Goal: Answer question/provide support

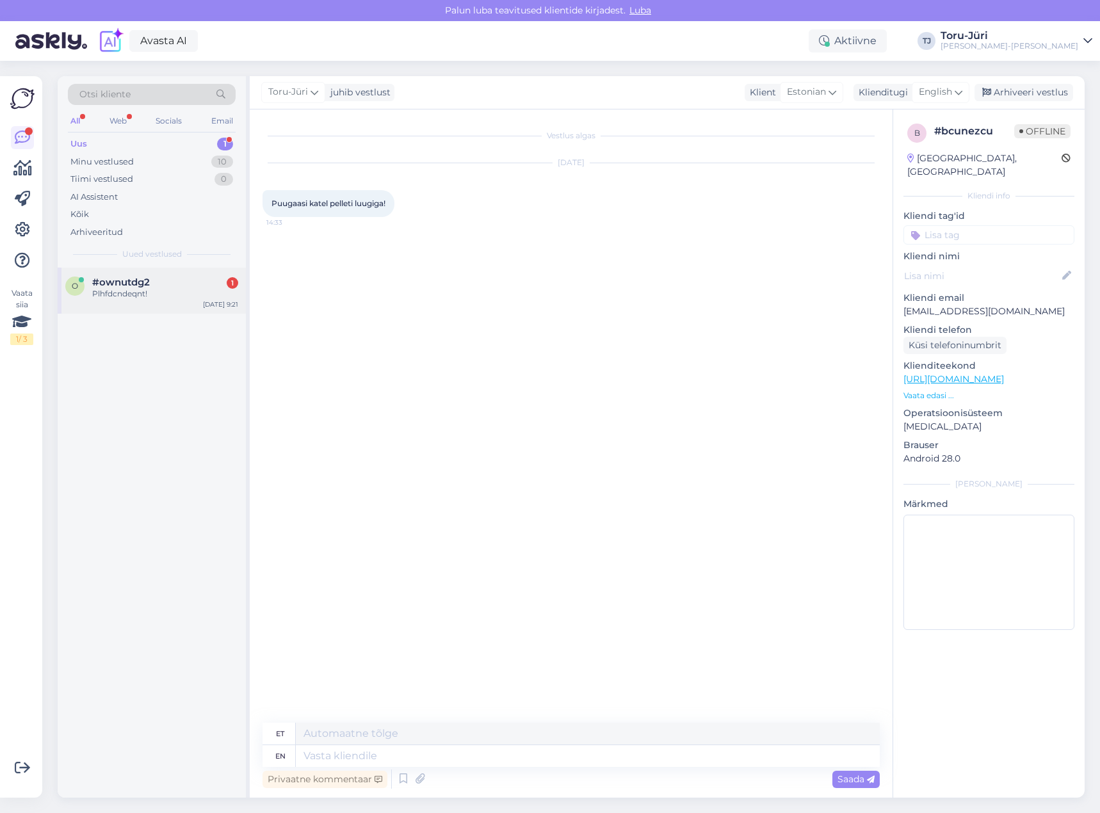
click at [133, 279] on span "#ownutdg2" at bounding box center [121, 283] width 58 height 12
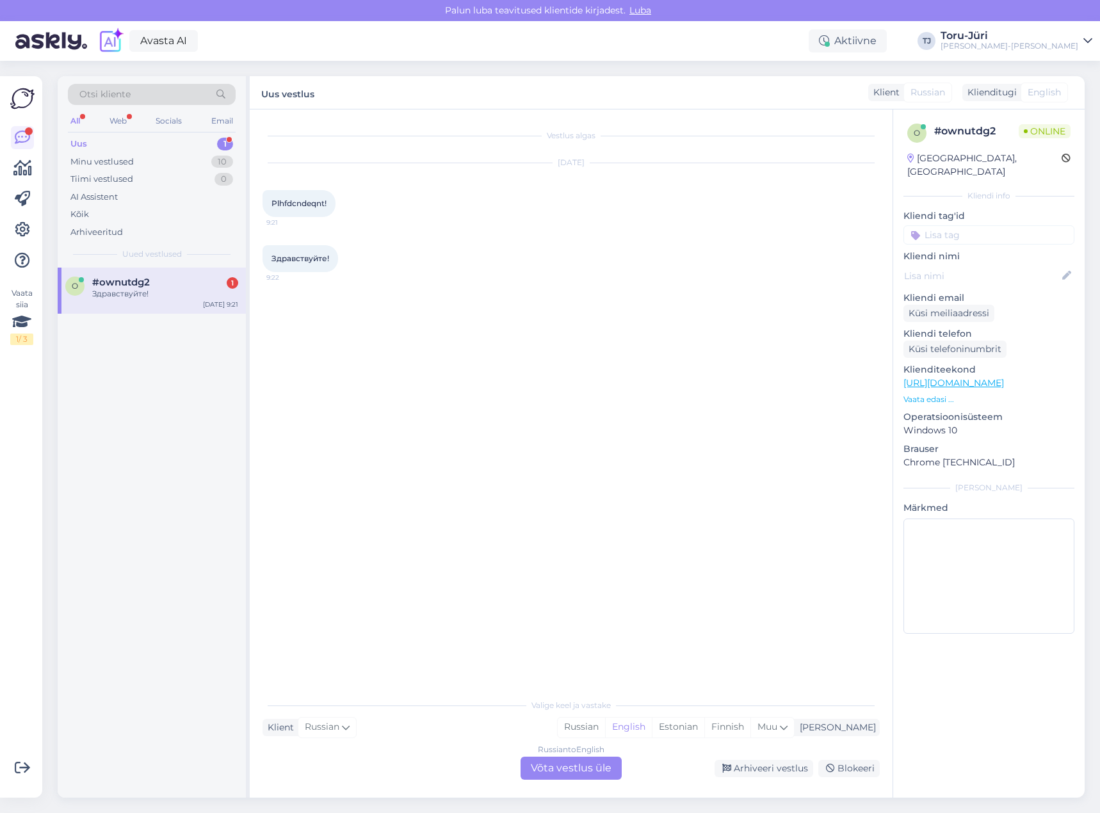
click at [592, 768] on div "Russian to English Võta vestlus üle" at bounding box center [571, 768] width 101 height 23
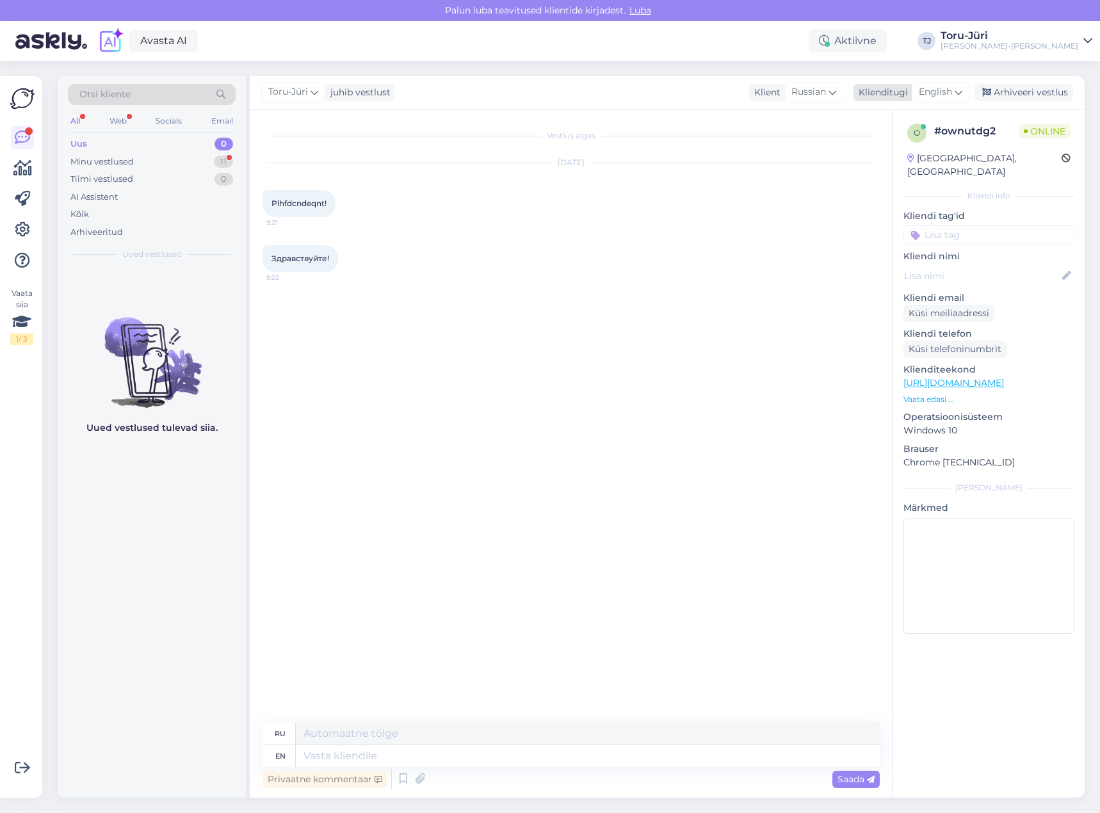
click at [961, 98] on icon at bounding box center [959, 92] width 8 height 14
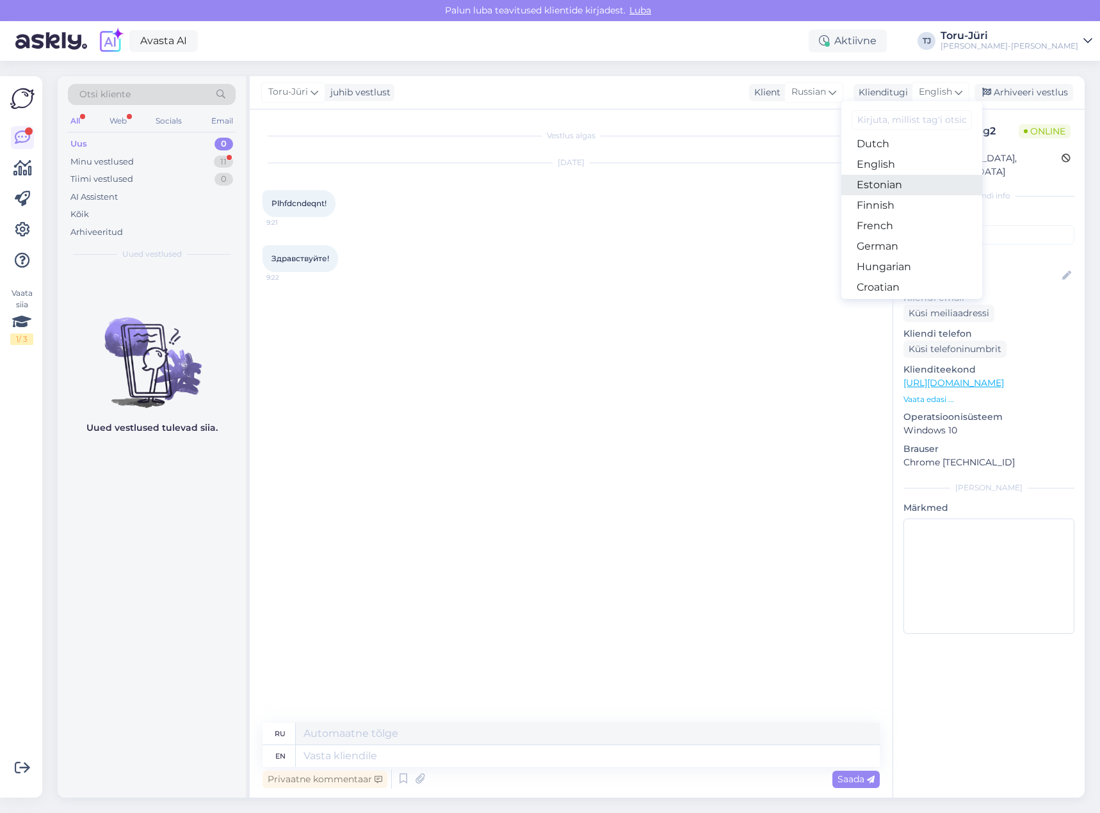
click at [893, 182] on link "Estonian" at bounding box center [911, 185] width 141 height 20
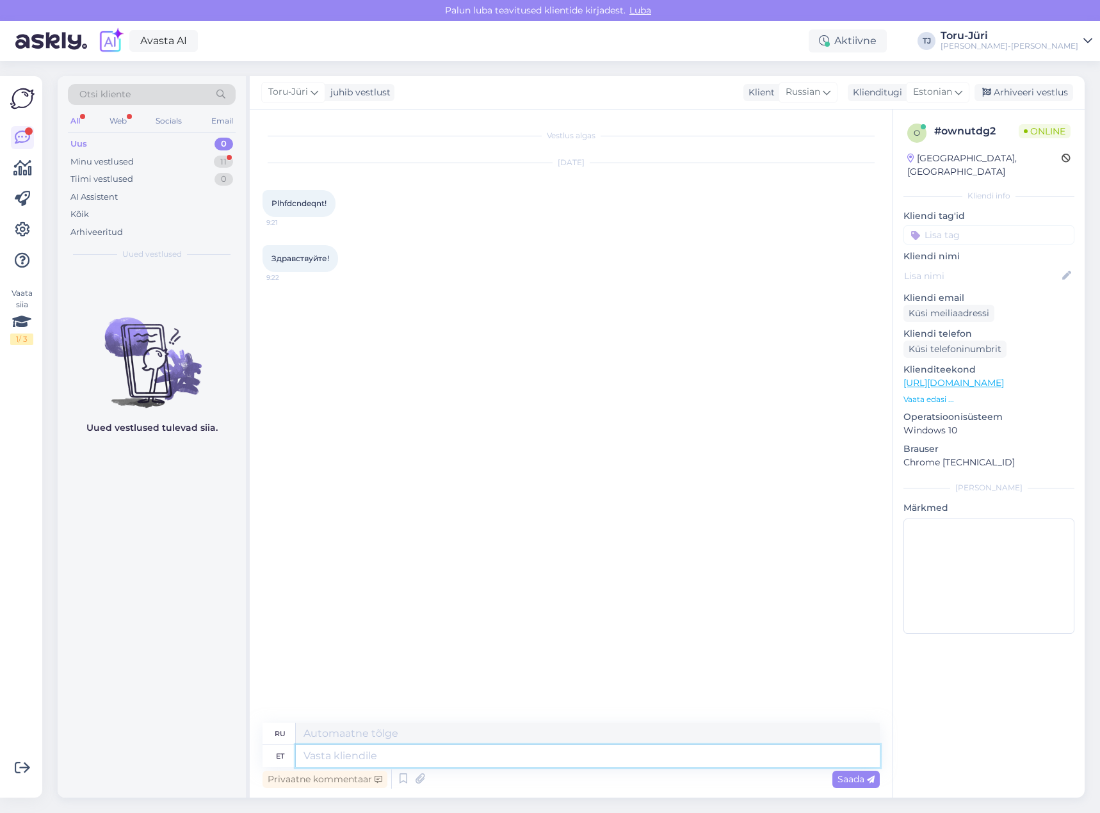
click at [451, 757] on textarea at bounding box center [588, 756] width 584 height 22
type textarea "Tere!"
type textarea "Привет!"
click at [1004, 377] on link "[URL][DOMAIN_NAME]" at bounding box center [953, 383] width 101 height 12
click at [387, 753] on textarea at bounding box center [588, 756] width 584 height 22
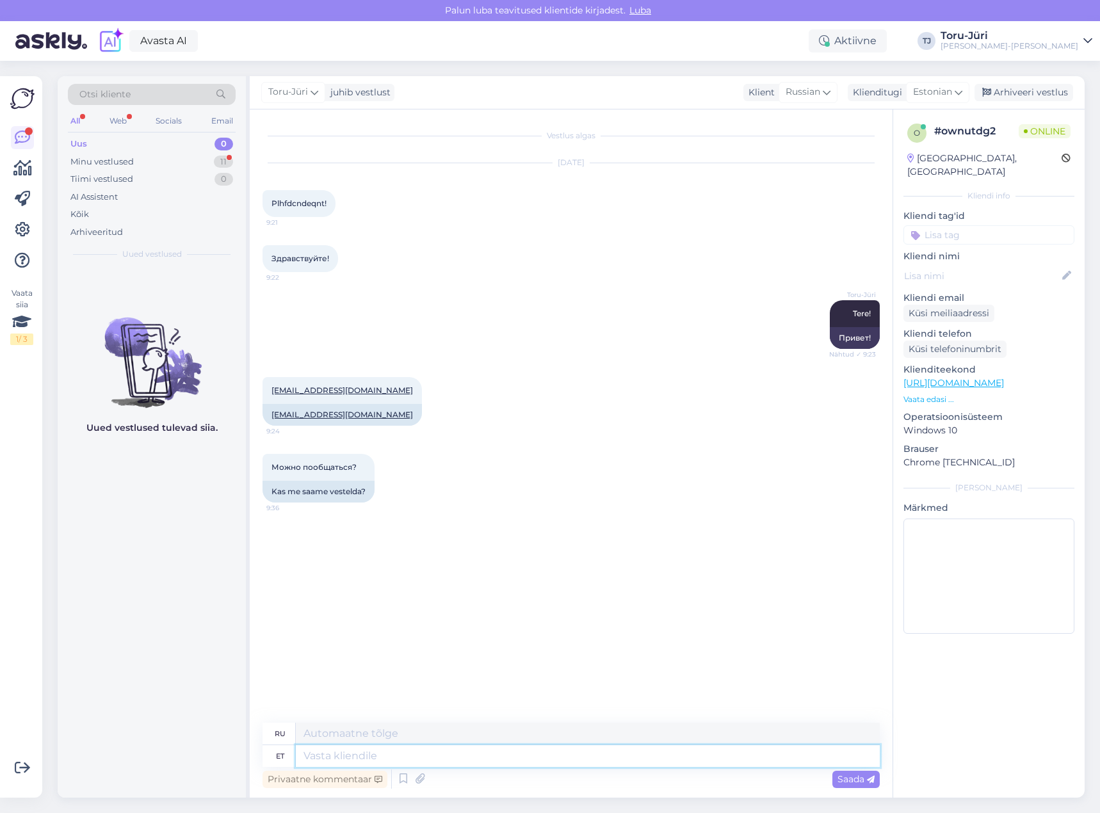
click at [455, 754] on textarea at bounding box center [588, 756] width 584 height 22
type textarea "Mis t"
type textarea "Что"
type textarea "Mis toote"
type textarea "Какой продукт"
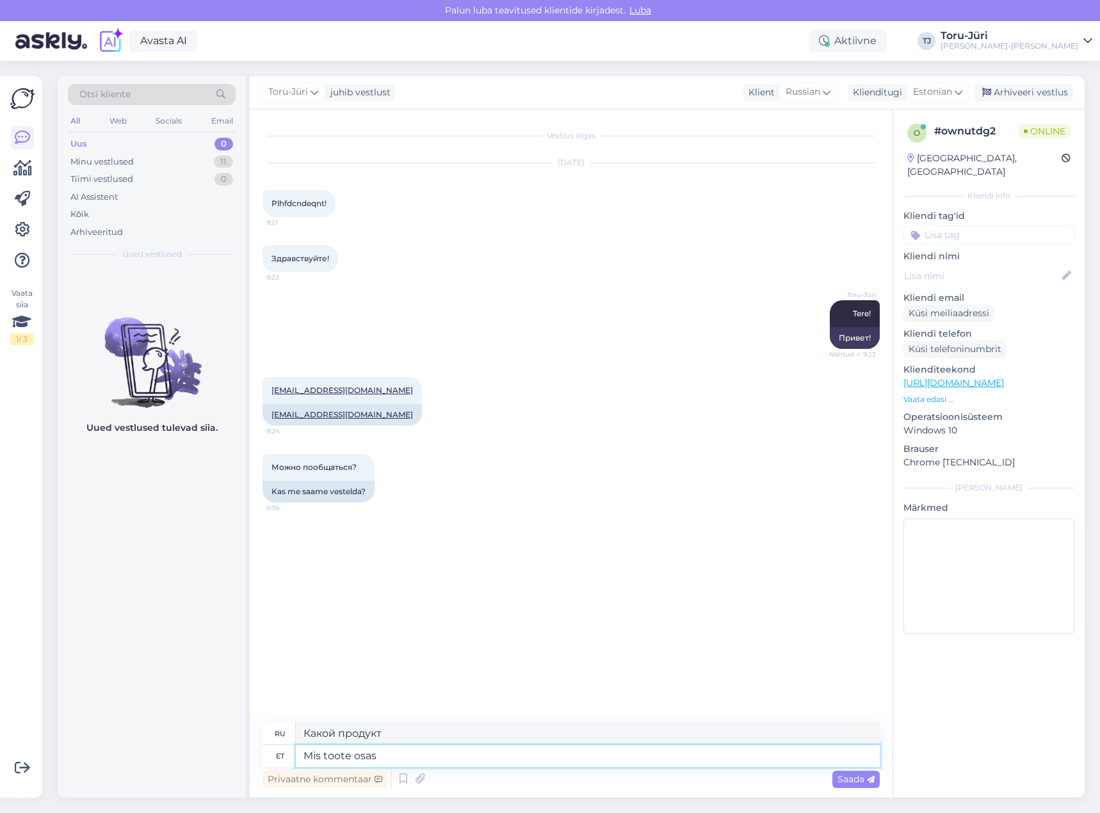
type textarea "Mis toote osas"
type textarea "А что насчет продукта?"
type textarea "Mis toote osas soovite i"
type textarea "Какой продукт вам нужен?"
type textarea "Mis toote osas soovite infot?"
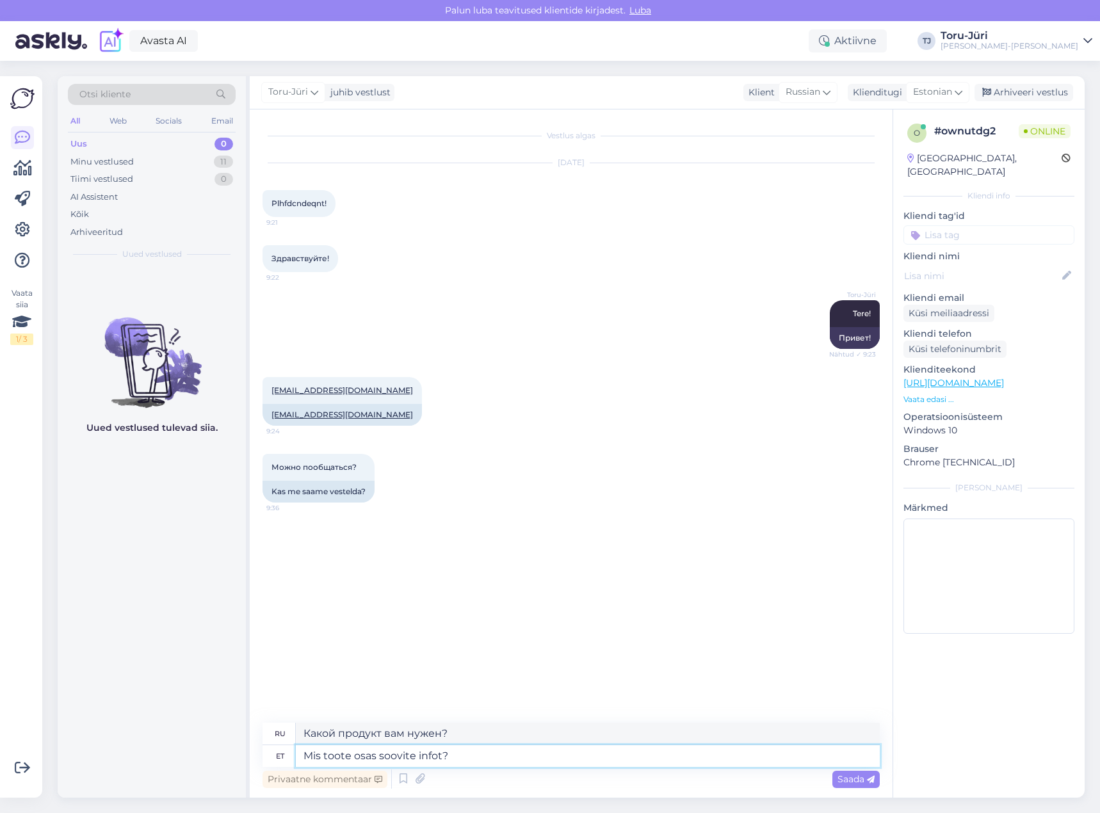
type textarea "О каком продукте вы хотели бы получить информацию?"
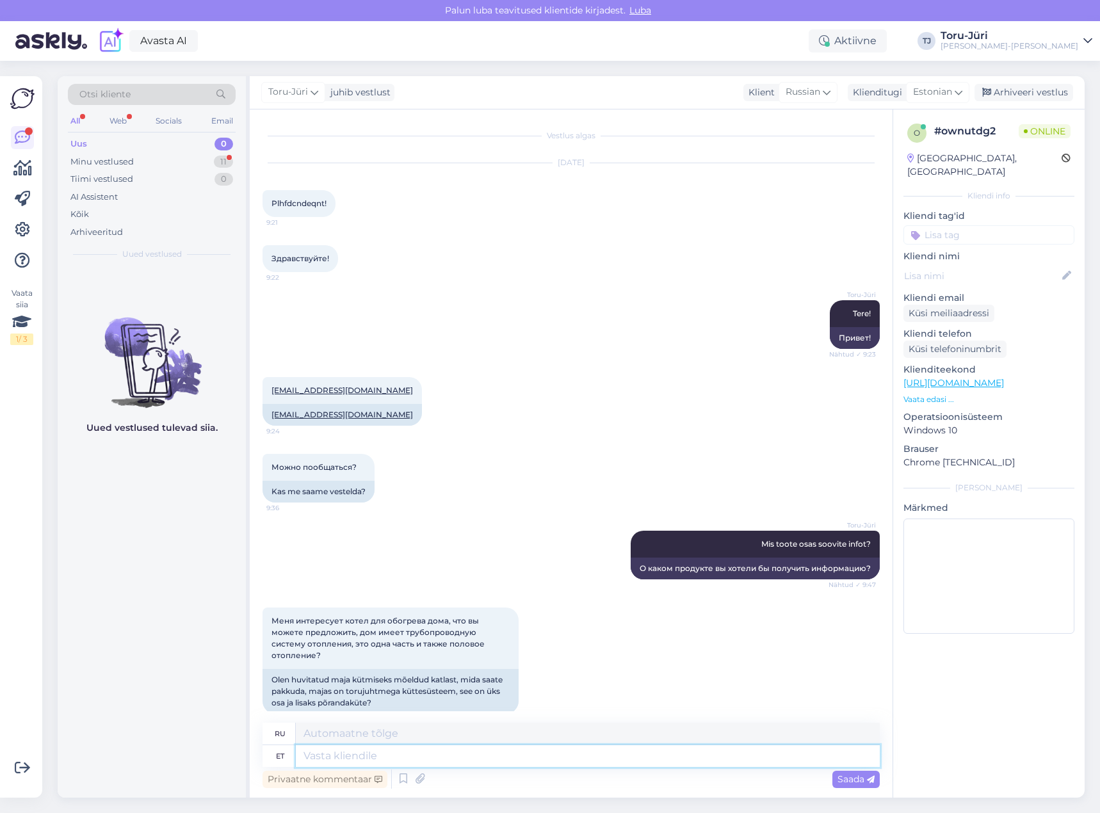
scroll to position [5, 0]
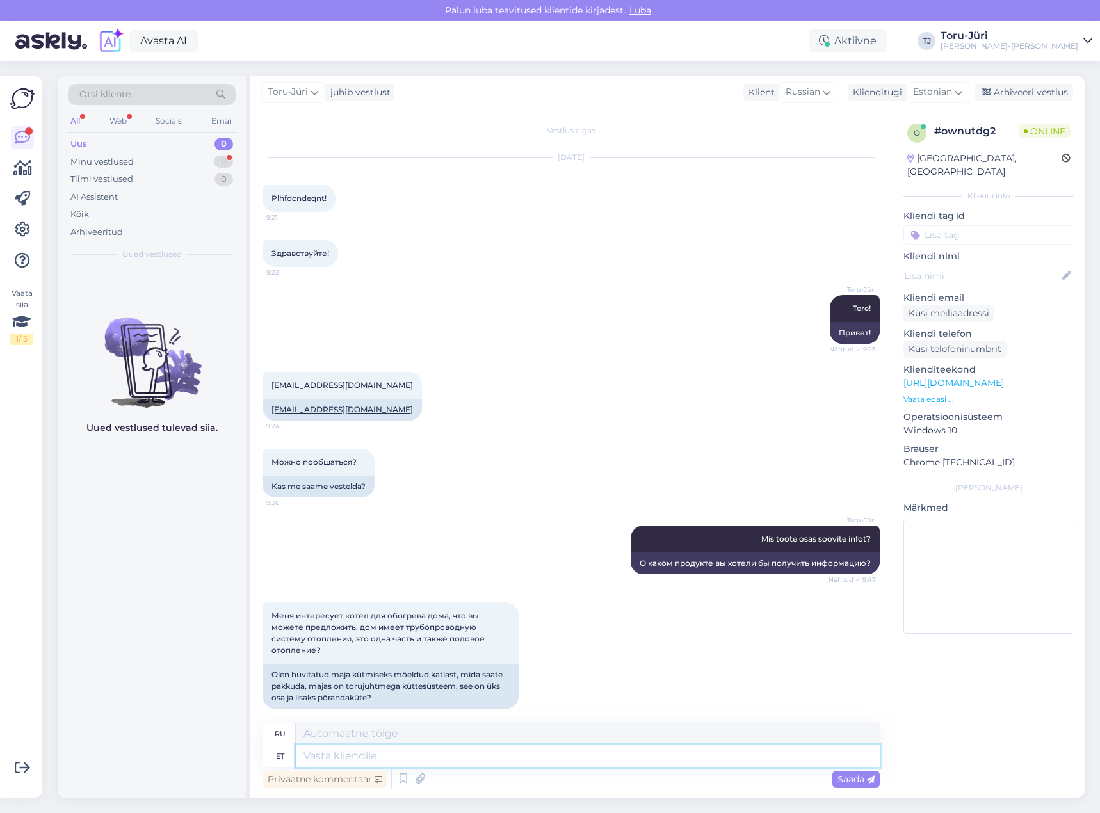
click at [555, 756] on textarea at bounding box center [588, 756] width 584 height 22
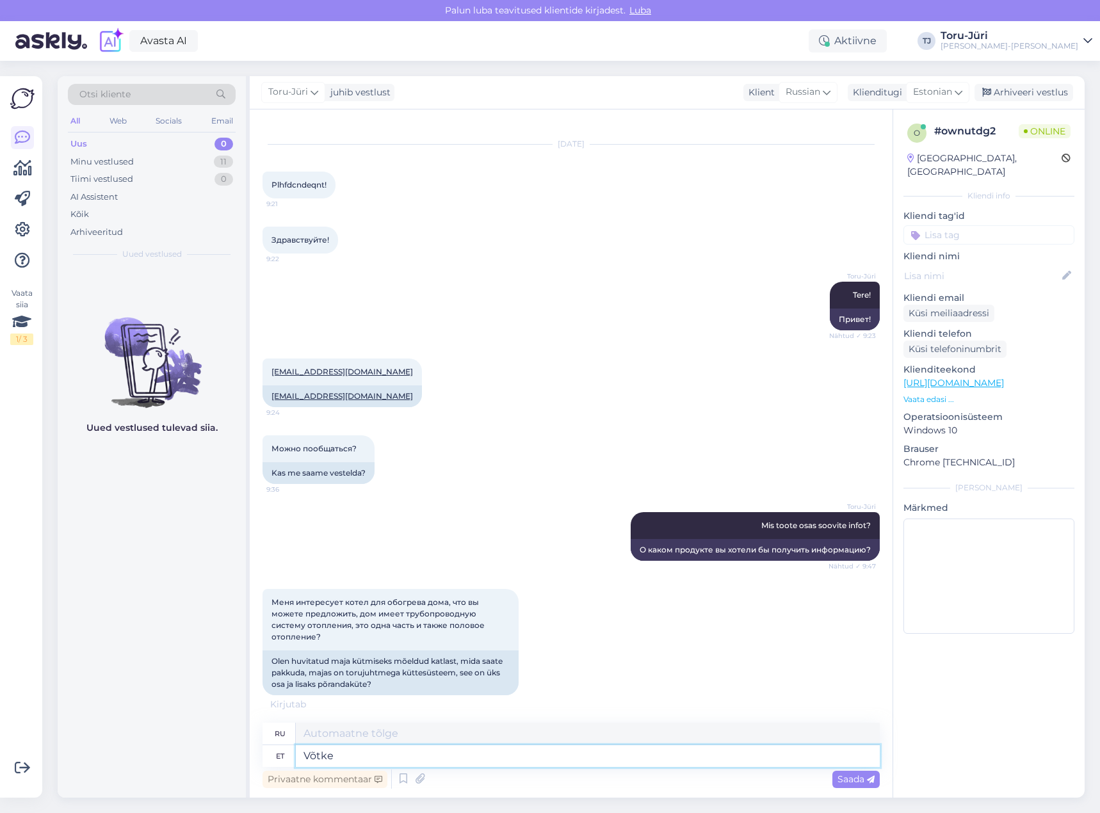
type textarea "Võtke"
type textarea "Брать"
type textarea "V"
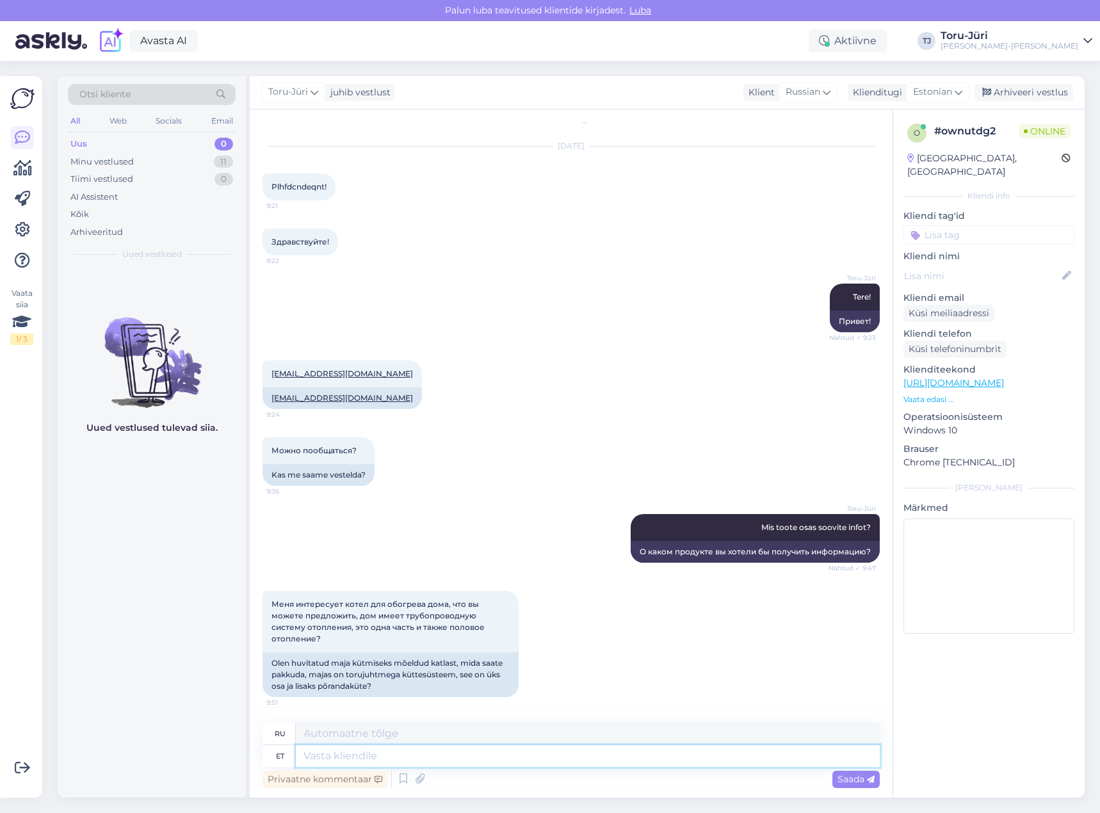
scroll to position [5, 0]
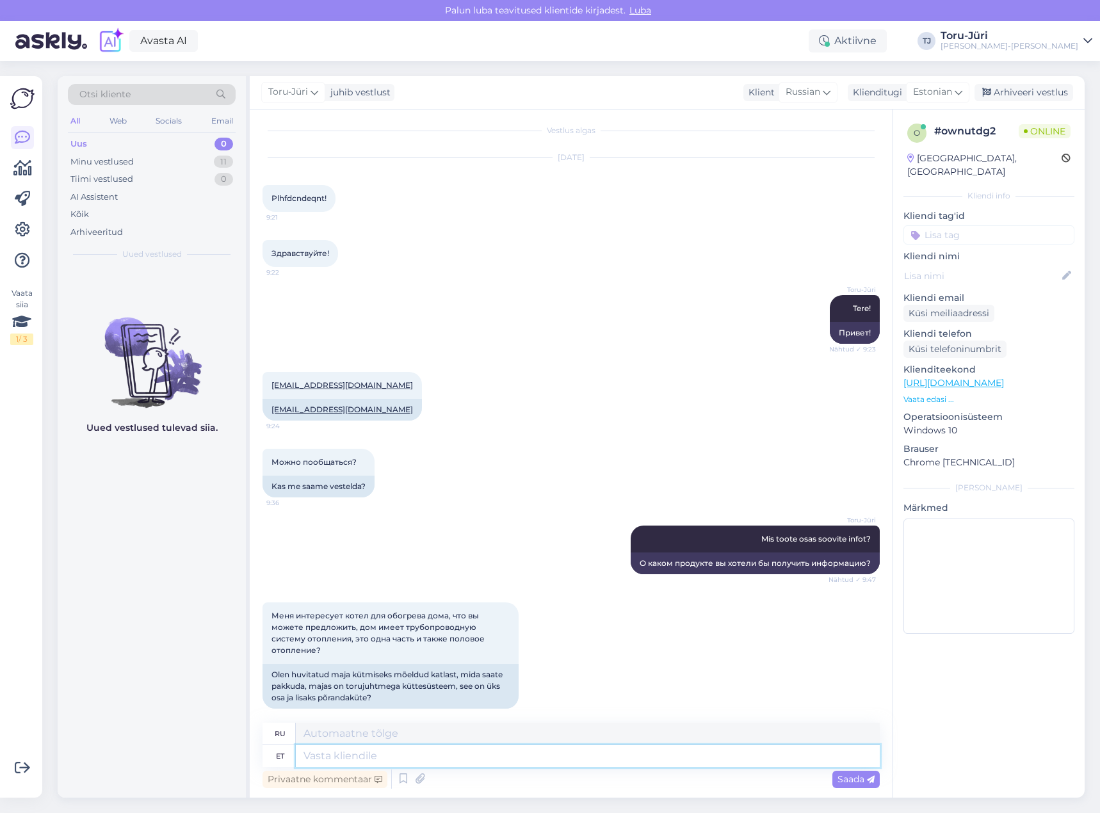
click at [356, 759] on textarea at bounding box center [588, 756] width 584 height 22
type textarea "V"
type textarea "Kus"
type textarea "Где"
type textarea "[GEOGRAPHIC_DATA] piirkonnas as"
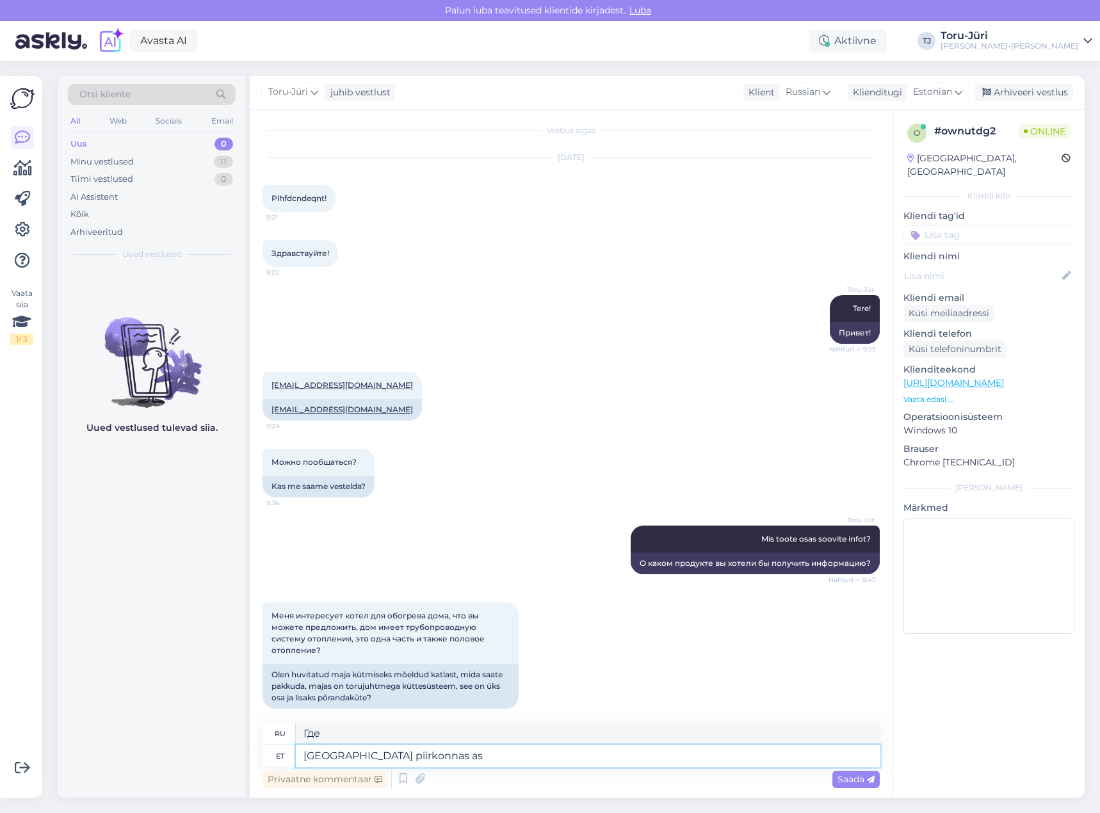
type textarea "Где в этом районе"
type textarea "Kus piirkonnas asute?"
type textarea "В каком регионе вы находитесь?"
click at [444, 758] on textarea "Kus piirkonnas asute?" at bounding box center [588, 756] width 584 height 22
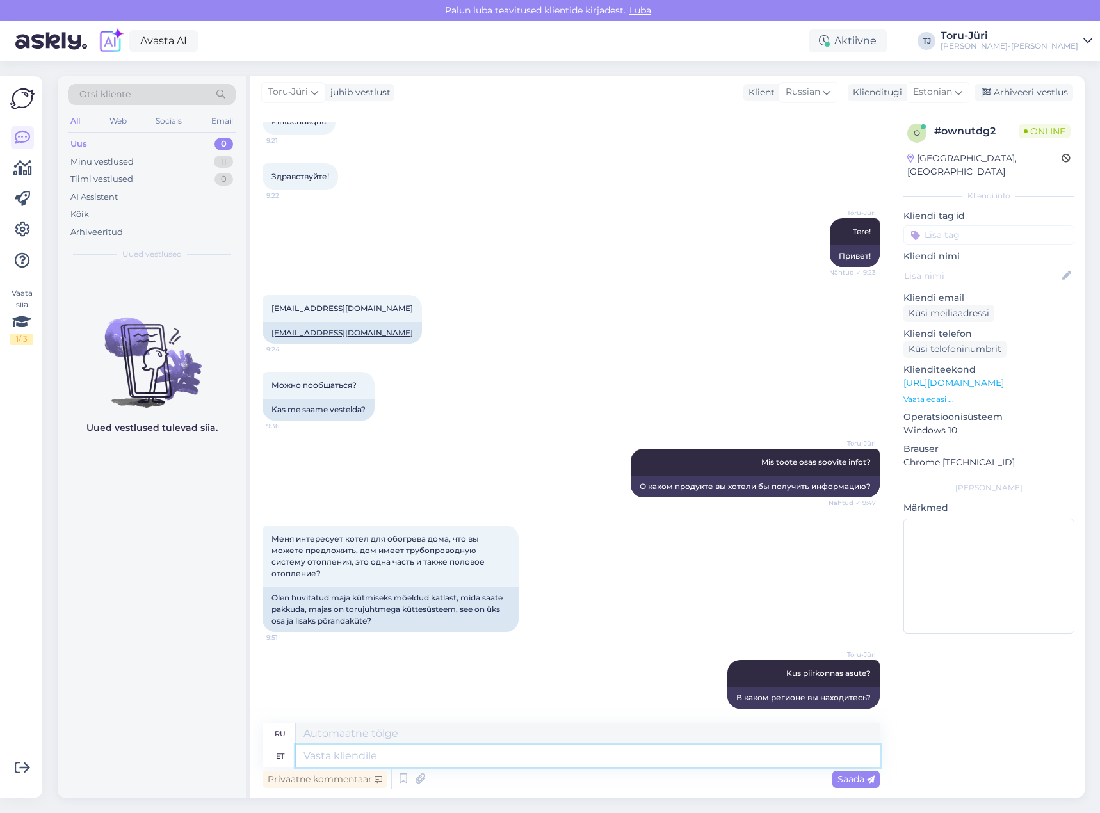
scroll to position [216, 0]
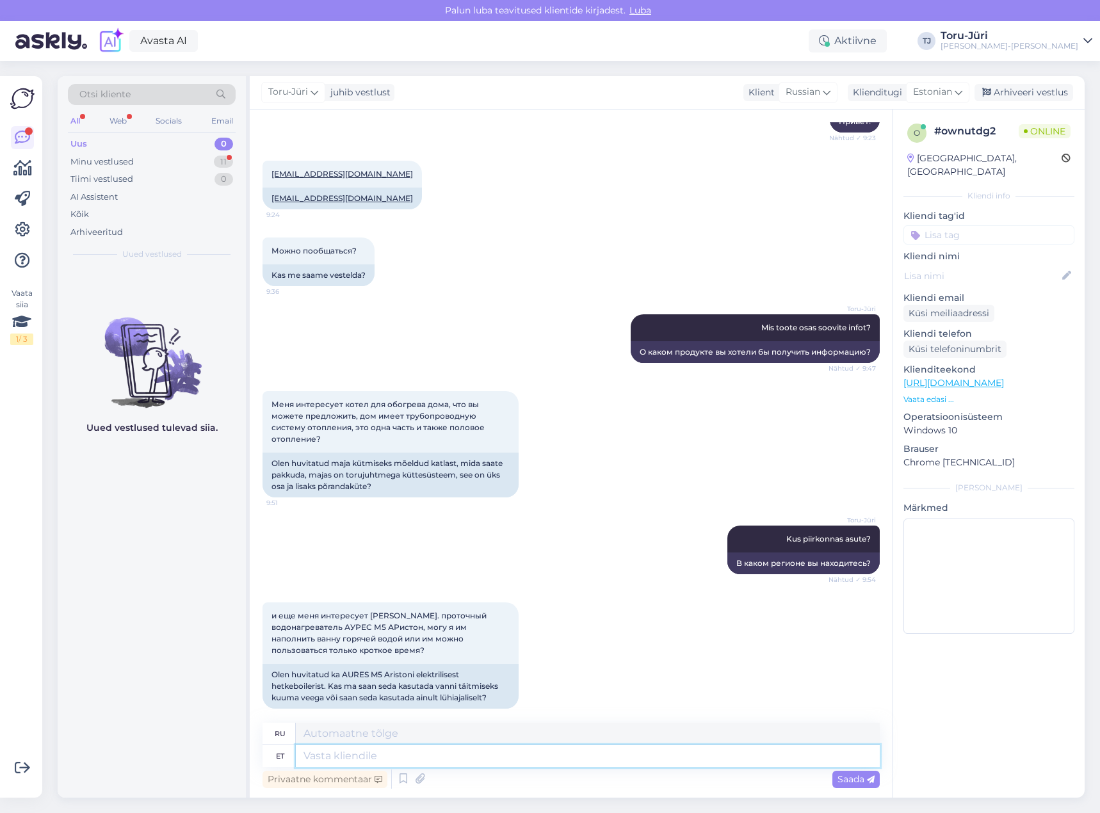
click at [517, 750] on textarea at bounding box center [588, 756] width 584 height 22
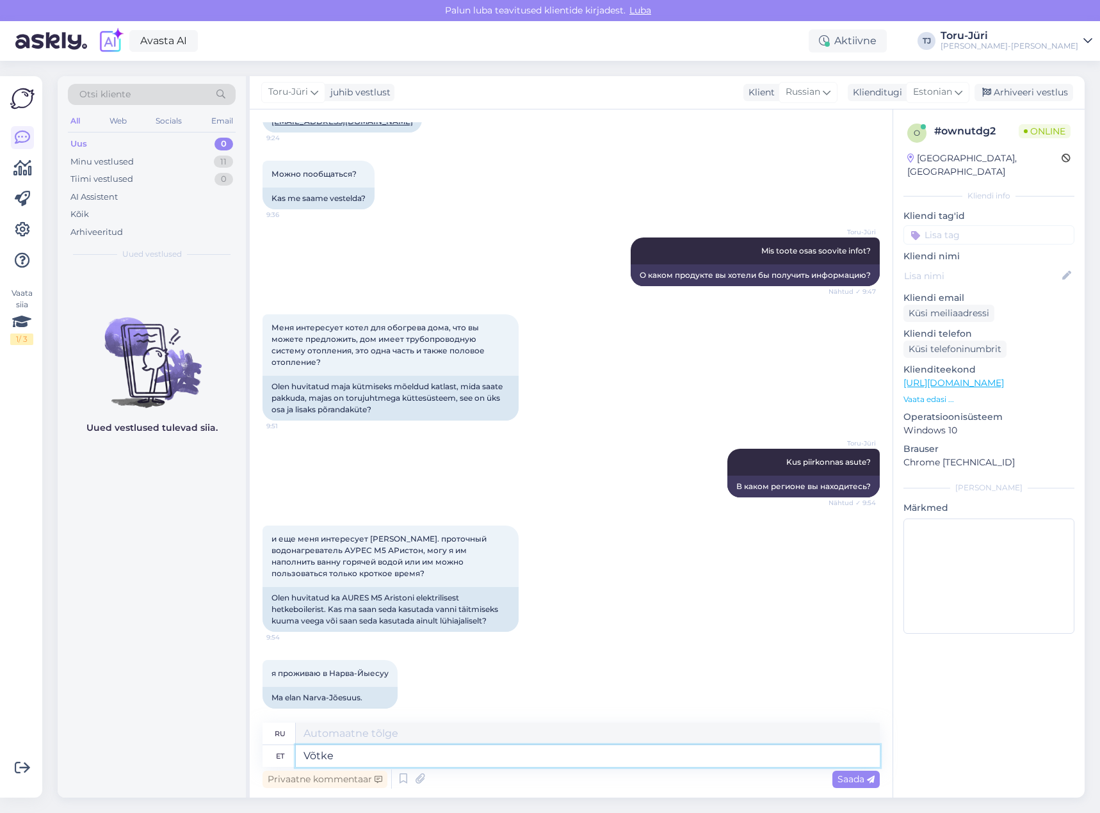
type textarea "Võtke"
type textarea "Брать"
type textarea "Võtke ühendust meie Jõhvi kaupluse"
type textarea "Свяжитесь с нашим Йыхви"
type textarea "Võtke ühendust meie Jõhvi kauplusega"
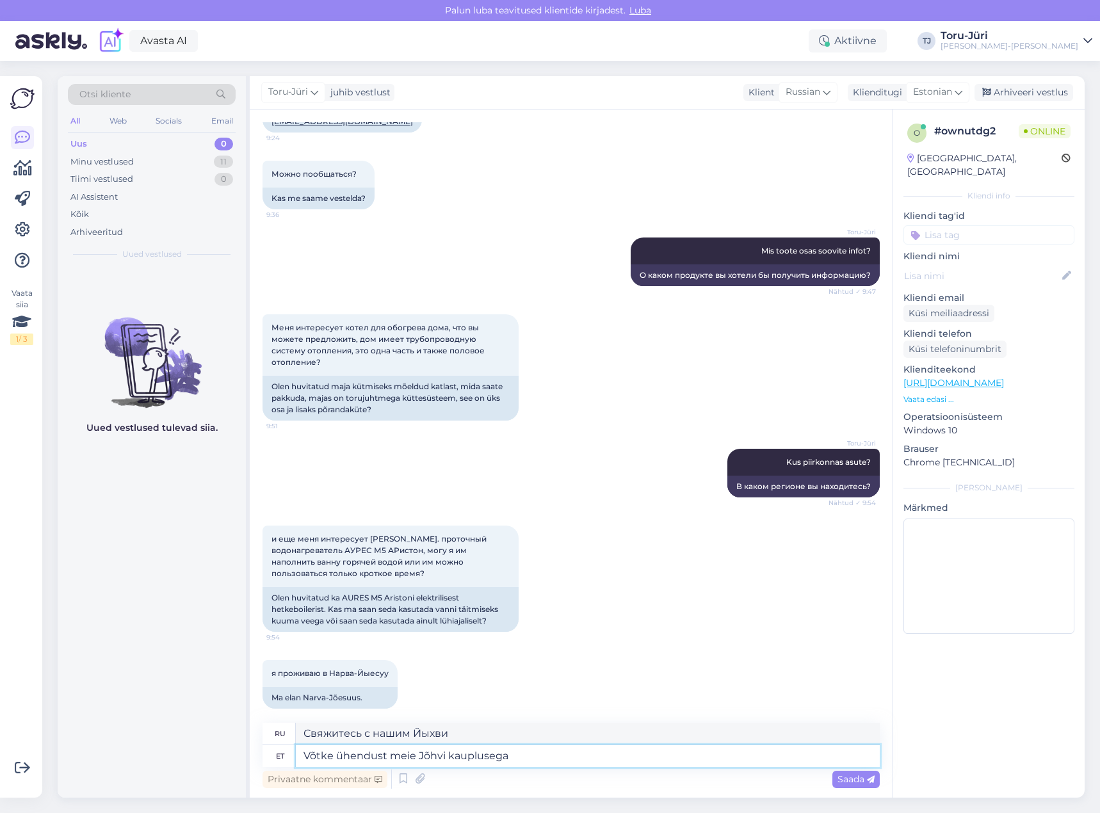
type textarea "Свяжитесь с нашим магазином в [GEOGRAPHIC_DATA]"
type textarea "Võtke ühendust meie Jõhvi kauplusega ja sa"
type textarea "Свяжитесь с нашим магазином в [GEOGRAPHIC_DATA] и"
type textarea "Võtke ühendust meie Jõhvi kauplusega ja saate t"
type textarea "Обратитесь в наш магазин в [GEOGRAPHIC_DATA], и вы получите"
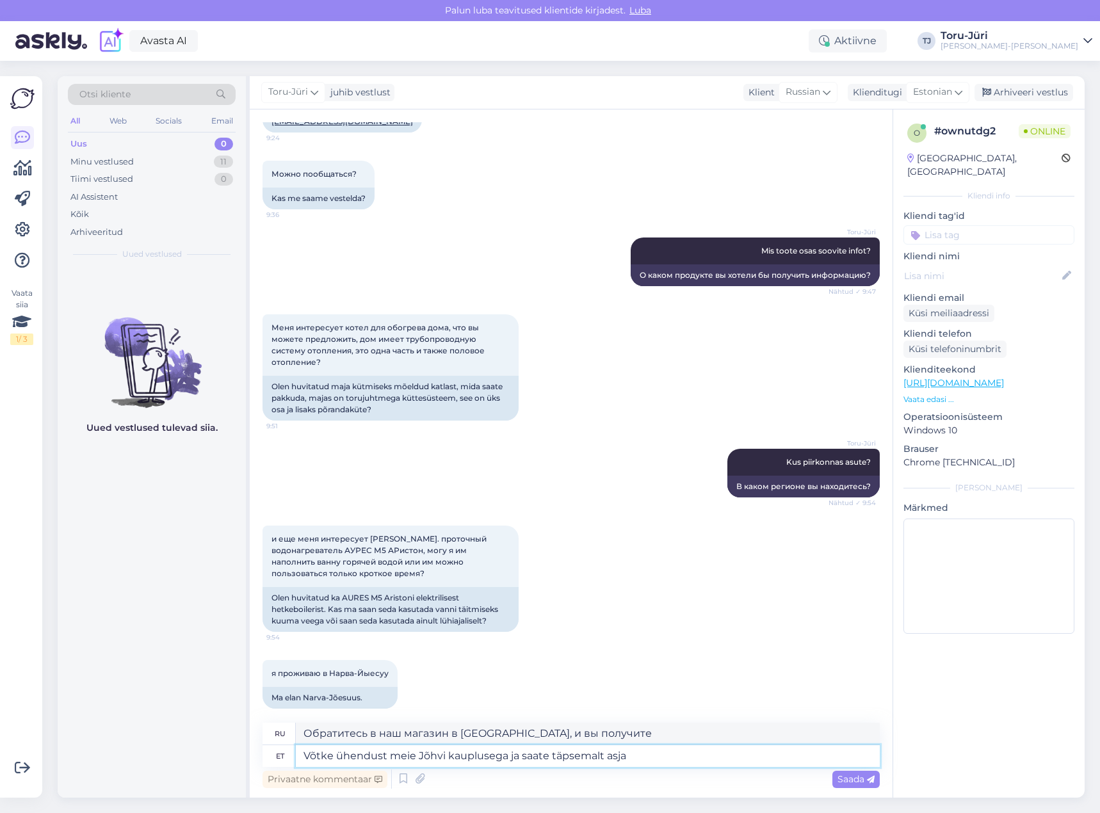
type textarea "Võtke ühendust meie Jõhvi kauplusega ja saate täpsemalt asja a"
type textarea "Более подробную информацию можно получить в нашем магазине в Йыхви."
type textarea "Võtke ühendust meie Jõhvi kauplusega ja saate täpsemalt asja arutada:"
type textarea "Свяжитесь с нашим магазином в Йыхви, и мы сможем обсудить этот вопрос более под…"
paste textarea "[URL][DOMAIN_NAME]"
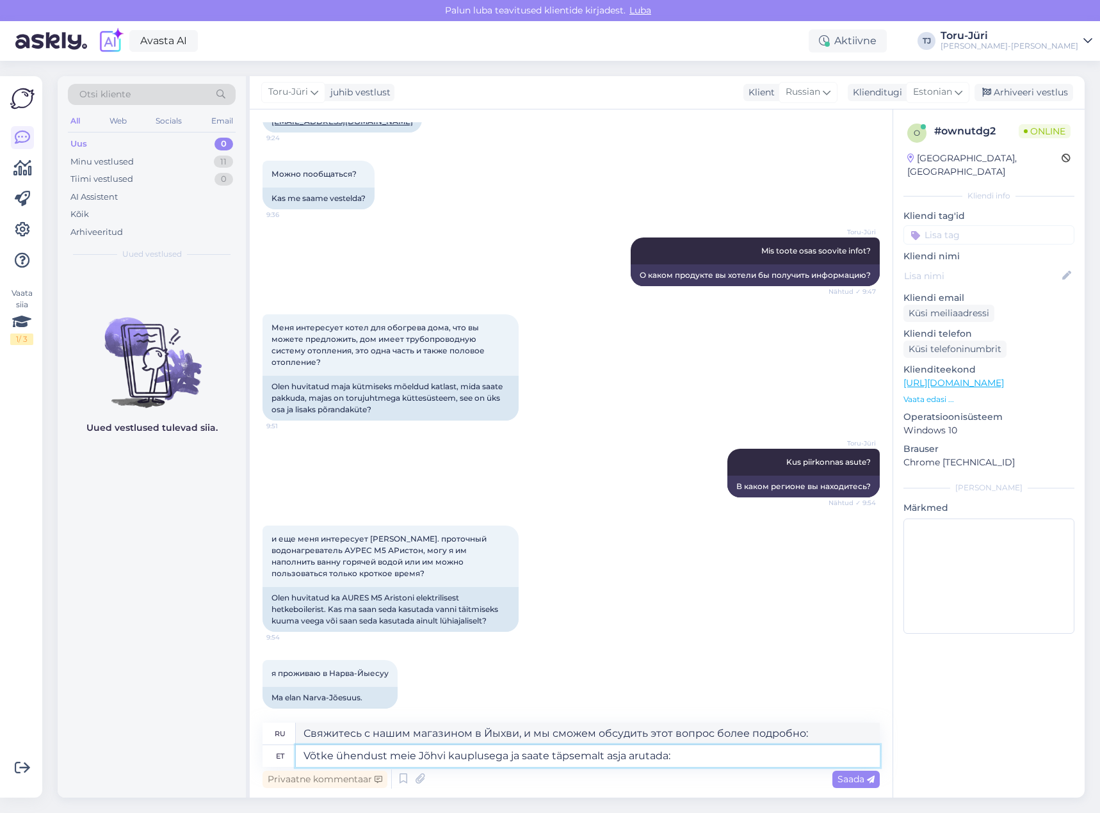
type textarea "Võtke ühendust meie Jõhvi kauplusega ja saate täpsemalt asja arutada: [URL][DOM…"
type textarea "Свяжитесь с нашим магазином в Йыхви, и мы сможем обсудить этот вопрос более под…"
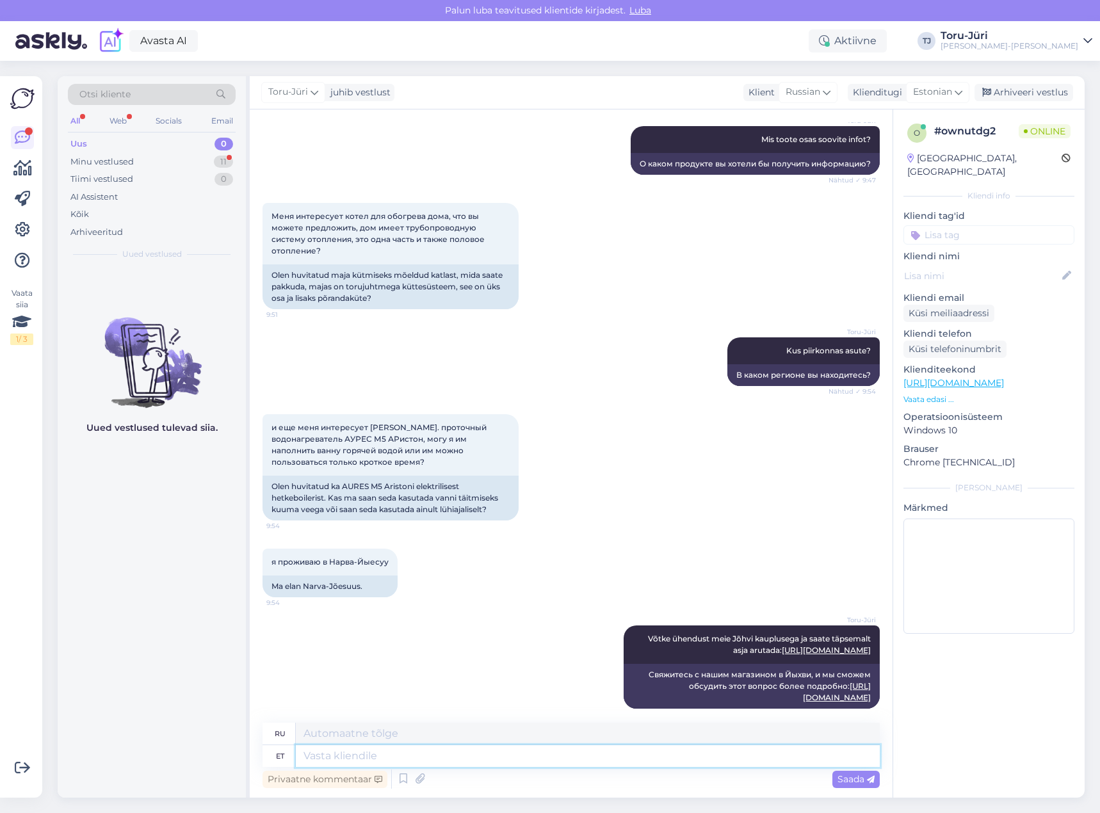
scroll to position [482, 0]
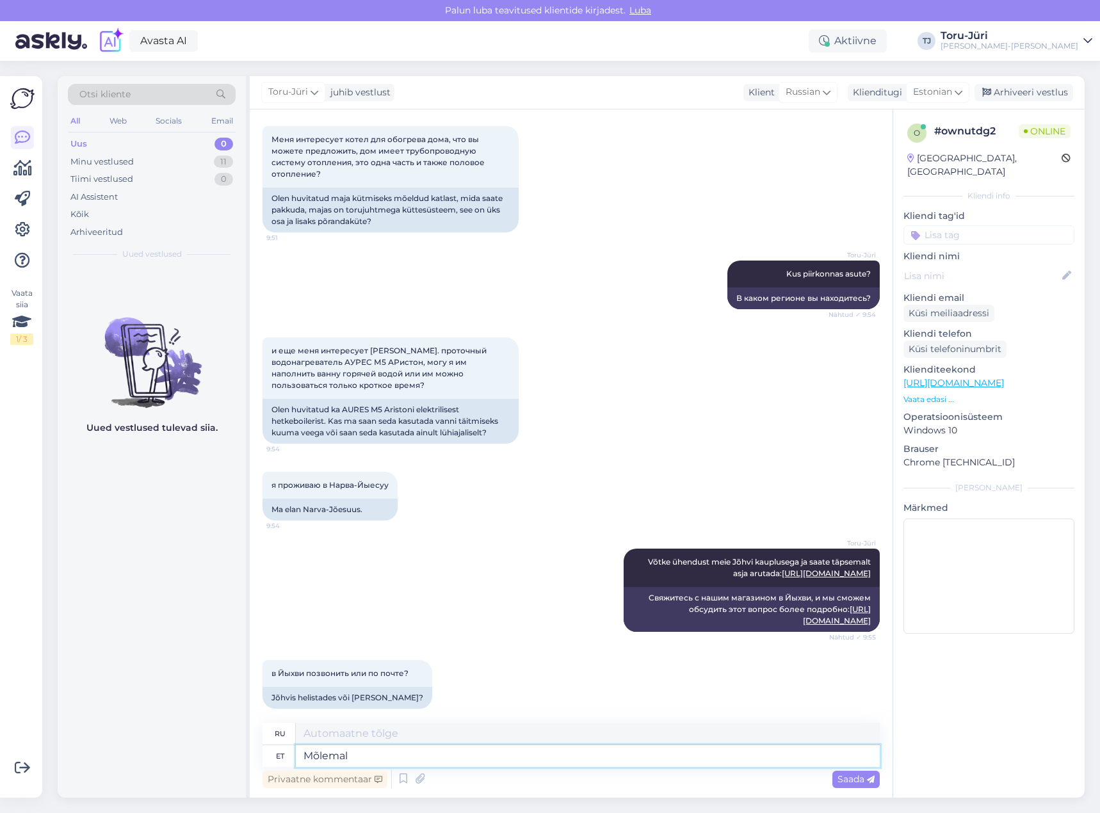
type textarea "Mõlemal"
type textarea "Оба"
type textarea "Mõlemal viisil s"
type textarea "В любом случае"
type textarea "Mõlemal viisil saab"
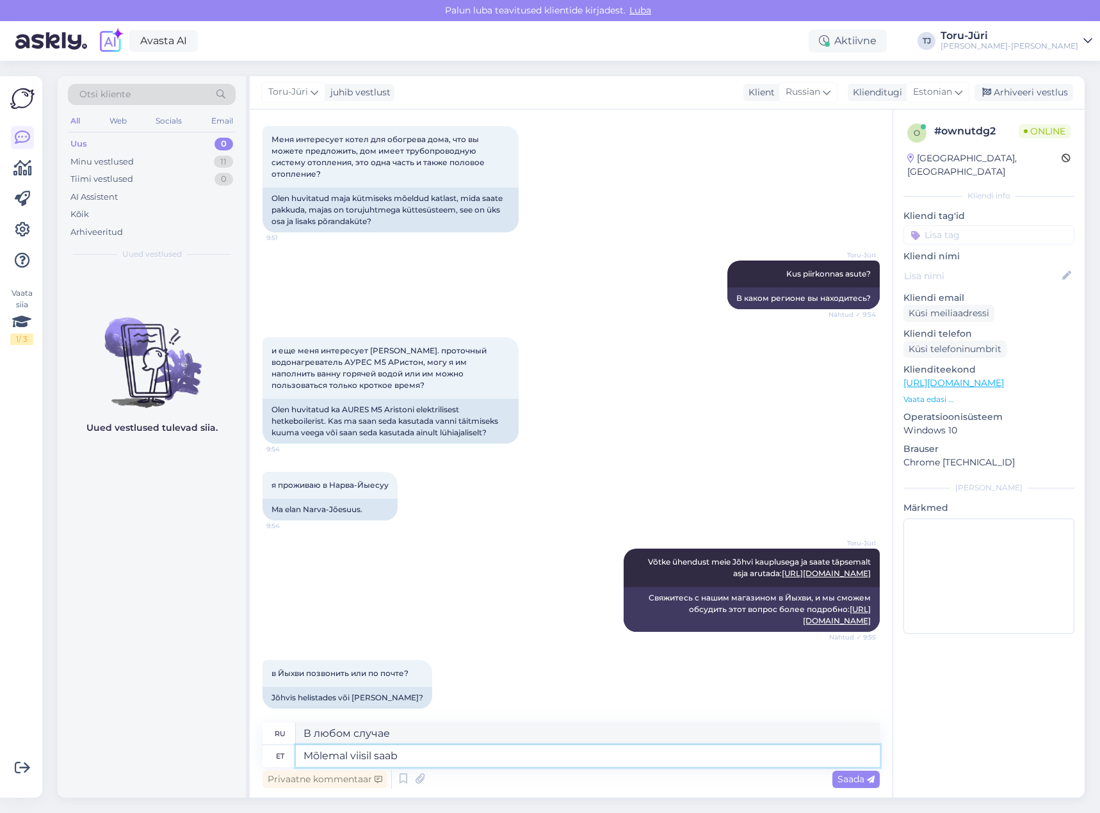
type textarea "В любом случае, вы можете"
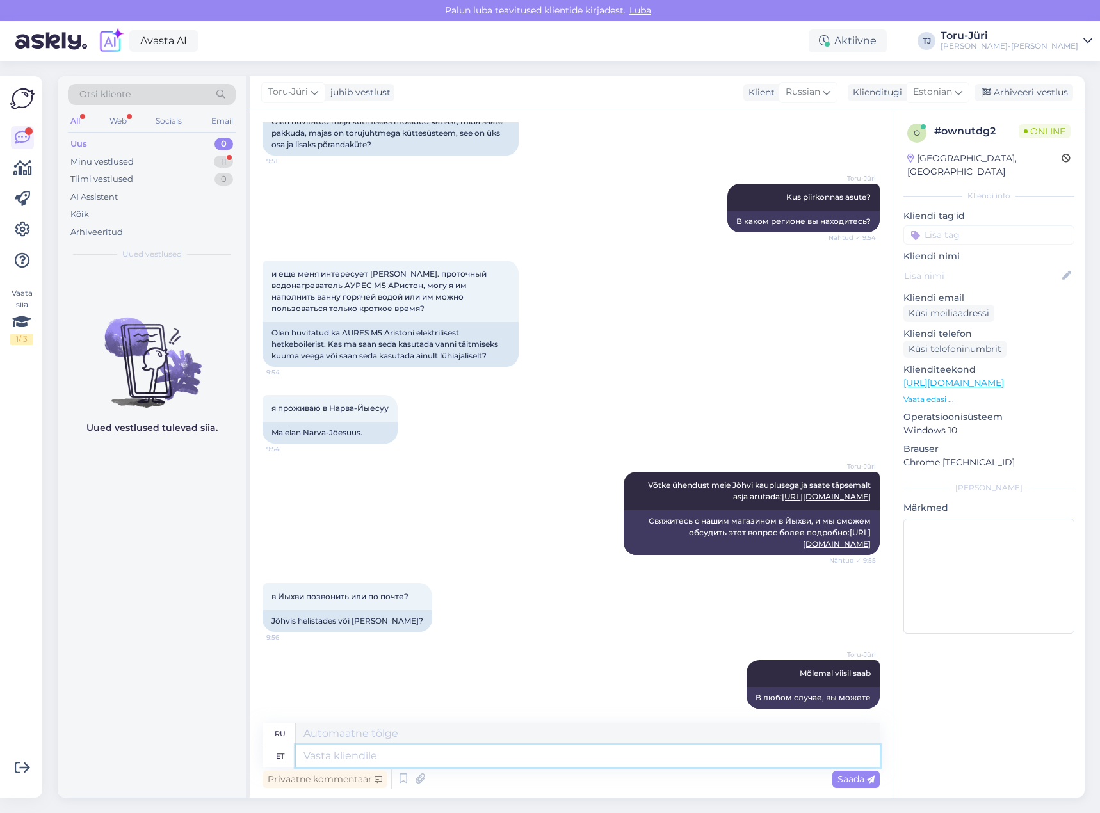
scroll to position [635, 0]
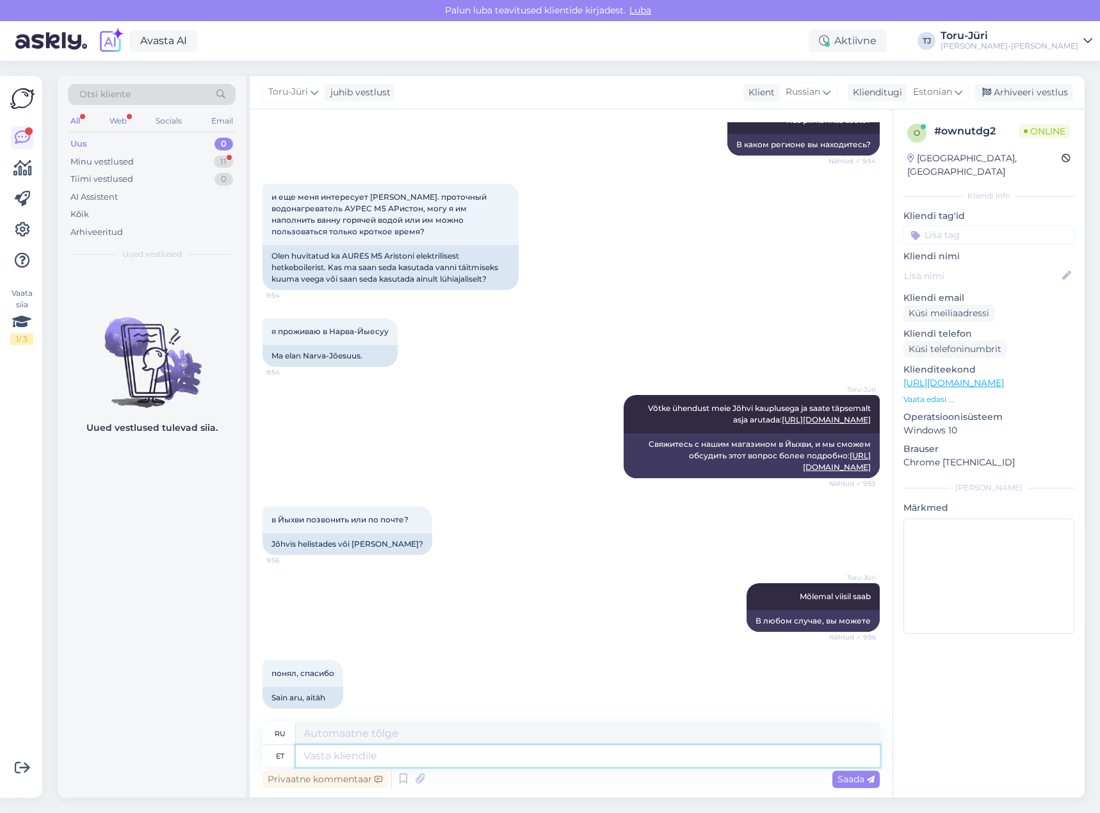
click at [383, 757] on textarea at bounding box center [588, 756] width 584 height 22
type textarea "Võtke"
type textarea "Брать"
type textarea "Võtke heaks!"
type textarea "Примите это!"
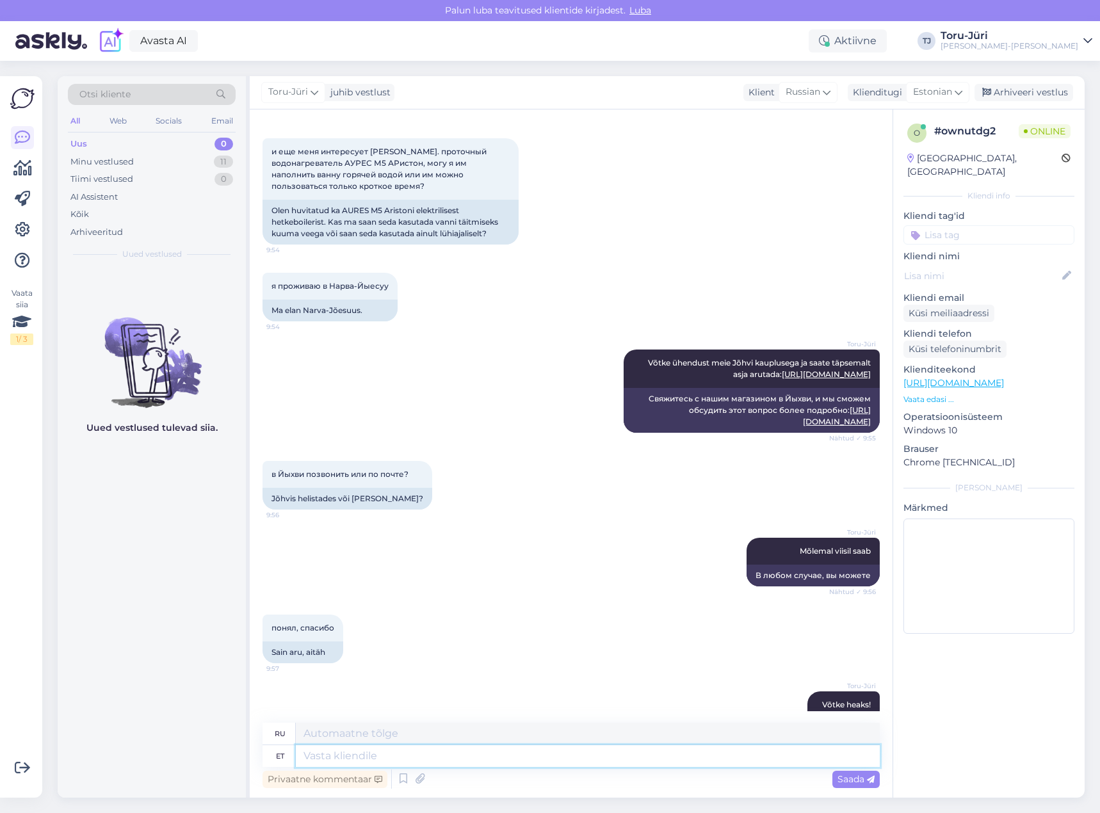
scroll to position [712, 0]
